Goal: Ask a question

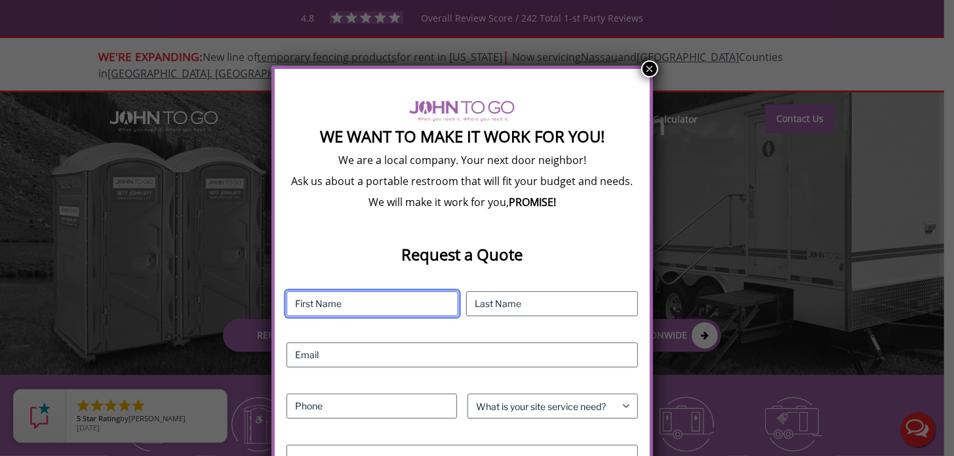
click at [299, 300] on input "First" at bounding box center [373, 303] width 172 height 25
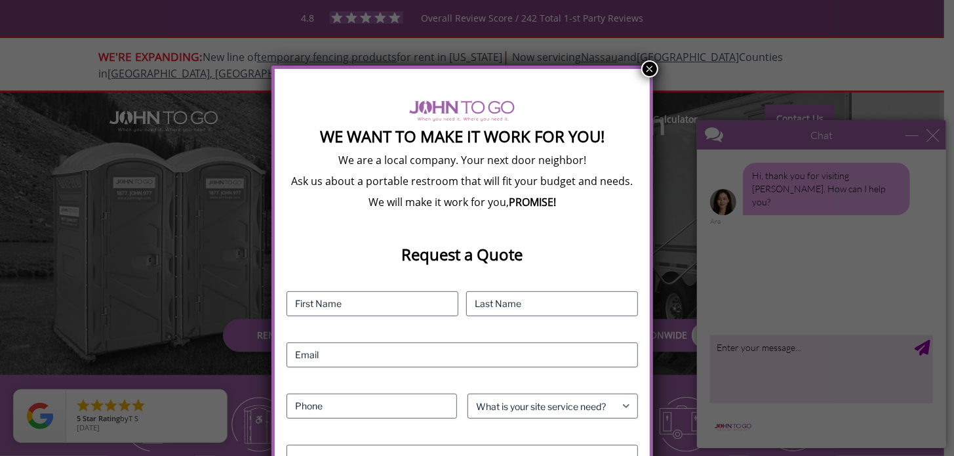
click at [649, 68] on button "×" at bounding box center [650, 68] width 17 height 17
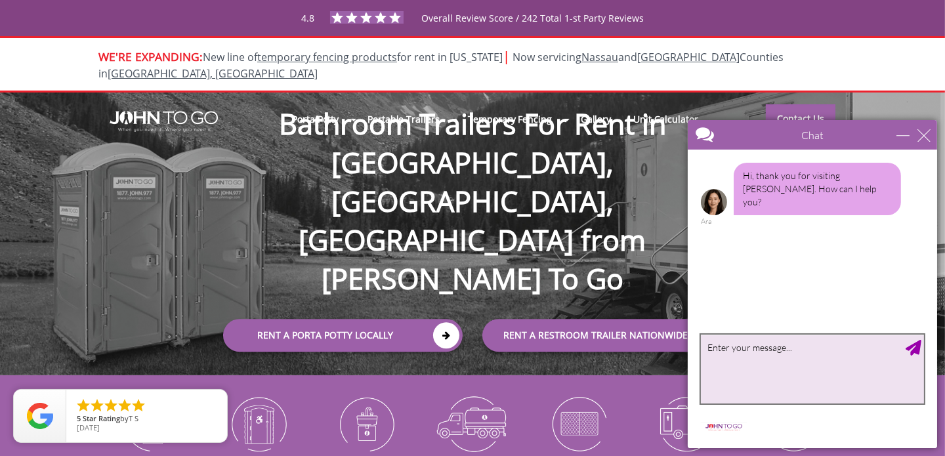
click at [723, 344] on textarea "type your message" at bounding box center [811, 368] width 223 height 69
type textarea "I"
type textarea "Hi, I need a quote on a porta potty to be placed at our jobsite at [GEOGRAPHIC_…"
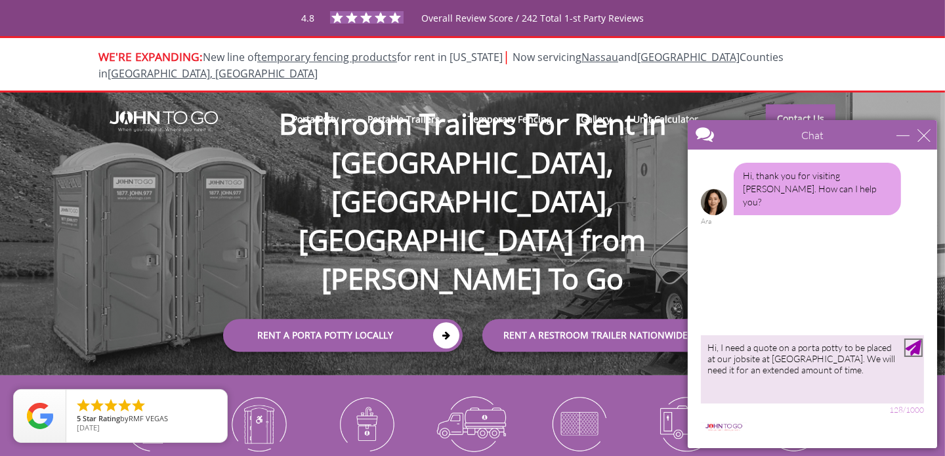
click at [911, 346] on div "Send Message" at bounding box center [913, 347] width 16 height 16
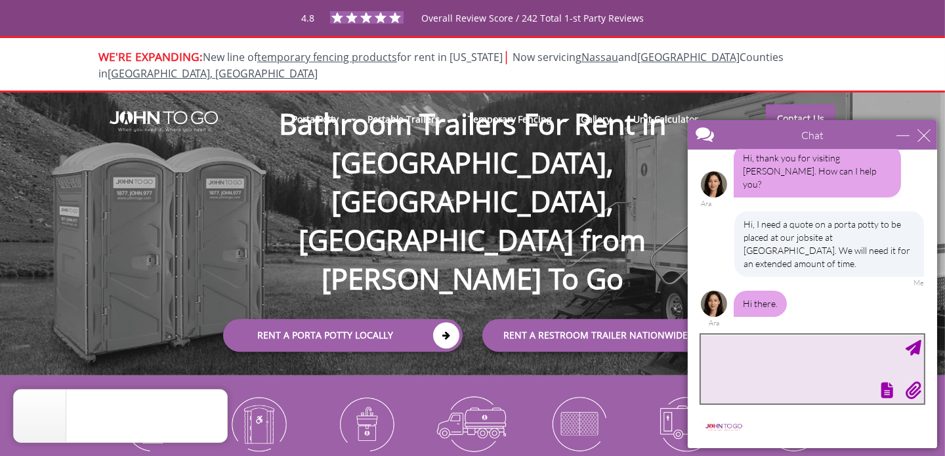
scroll to position [5, 0]
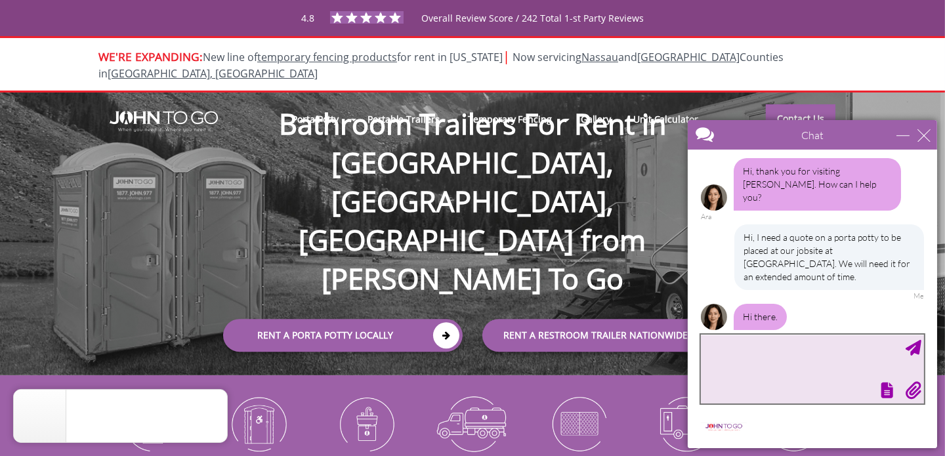
click at [706, 343] on textarea "type your message" at bounding box center [811, 368] width 223 height 69
type textarea "h"
type textarea "Hello"
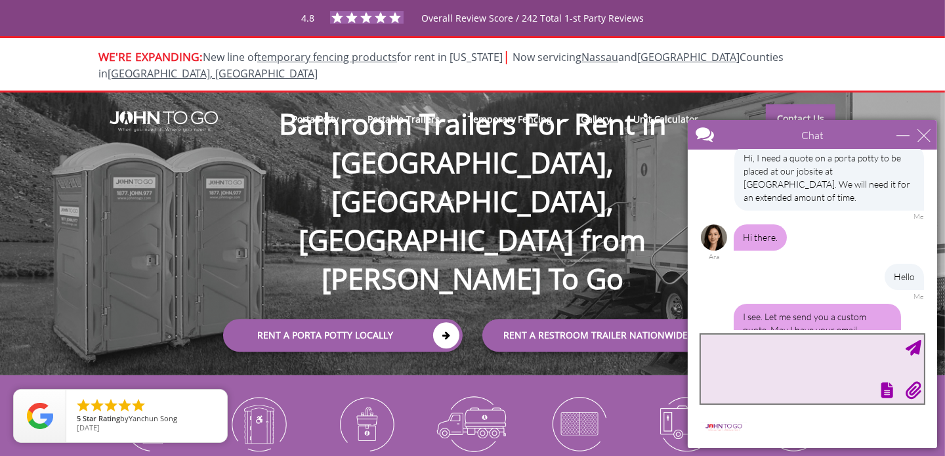
scroll to position [110, 0]
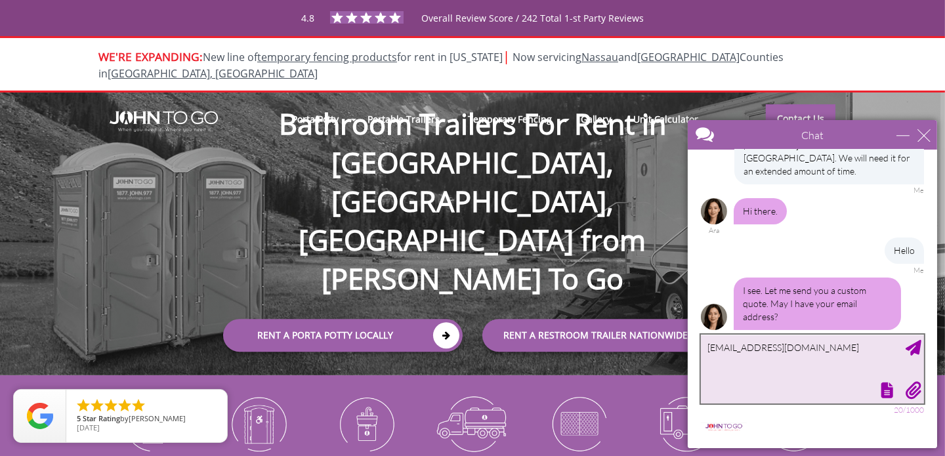
type textarea "[EMAIL_ADDRESS][DOMAIN_NAME]"
click at [911, 346] on div "Send Message" at bounding box center [913, 347] width 16 height 16
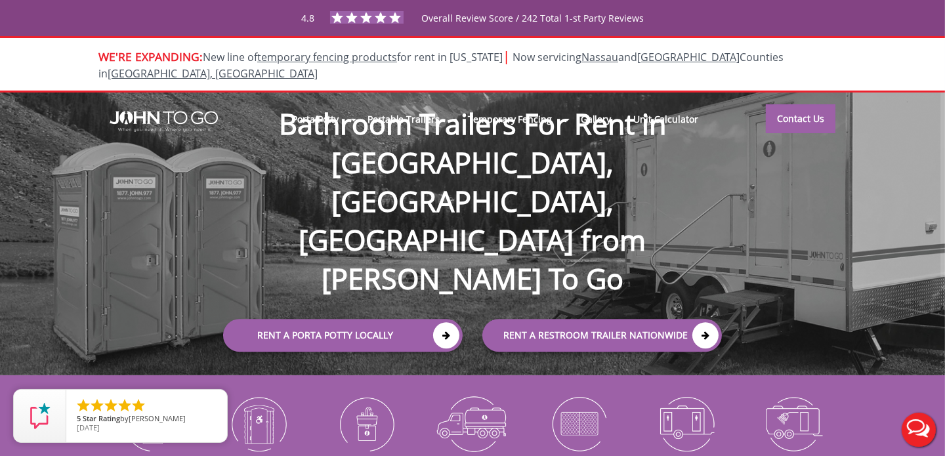
scroll to position [0, 0]
